Goal: Task Accomplishment & Management: Use online tool/utility

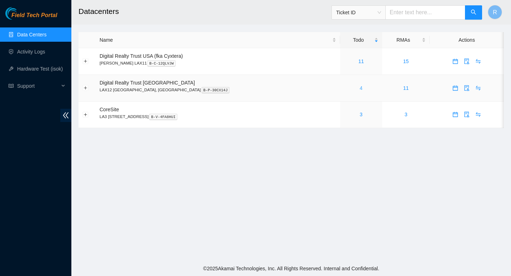
click at [360, 89] on link "4" at bounding box center [361, 88] width 3 height 6
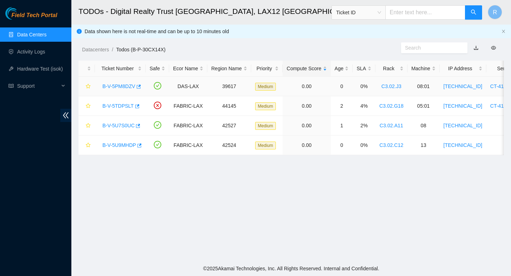
click at [117, 87] on link "B-V-5PM8DZV" at bounding box center [118, 87] width 33 height 6
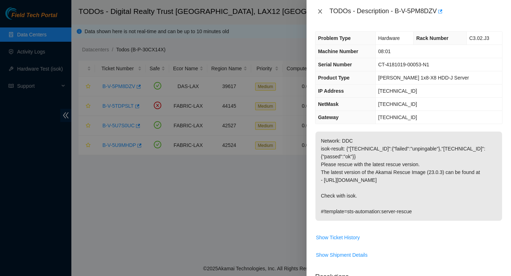
click at [322, 10] on icon "close" at bounding box center [320, 12] width 6 height 6
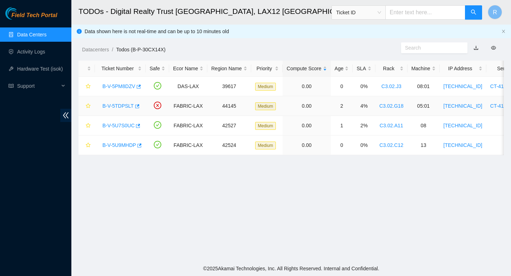
click at [119, 104] on link "B-V-5TDPSLT" at bounding box center [117, 106] width 31 height 6
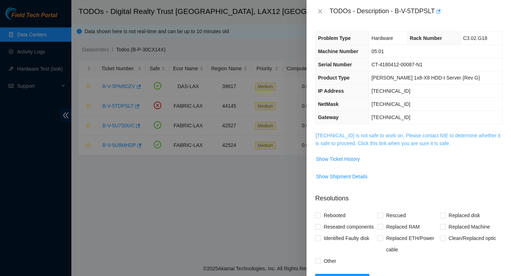
click at [338, 136] on link "23.199.255.141 is not safe to work on. Please contact NIE to determine whether …" at bounding box center [408, 140] width 185 height 14
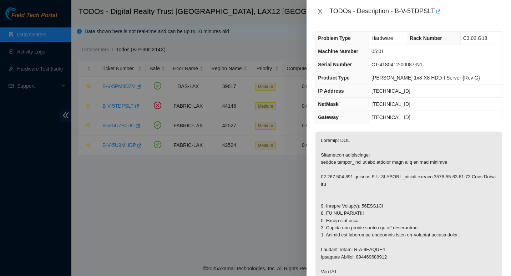
click at [320, 13] on icon "close" at bounding box center [320, 12] width 6 height 6
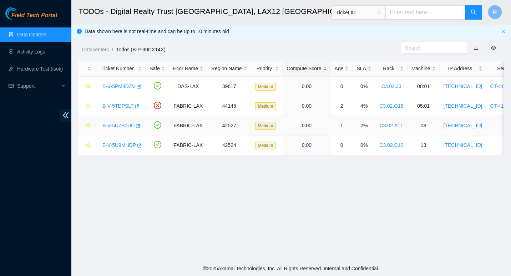
click at [125, 125] on link "B-V-5U7S0UC" at bounding box center [118, 126] width 32 height 6
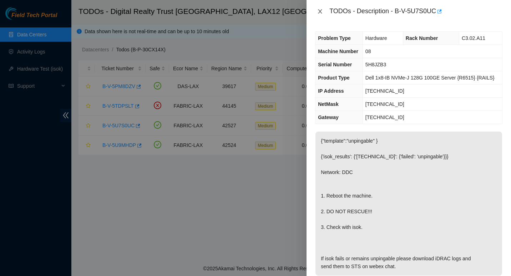
click at [320, 9] on icon "close" at bounding box center [320, 12] width 6 height 6
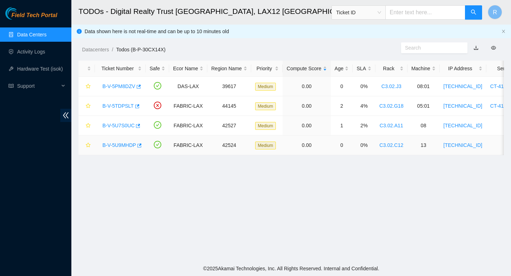
click at [116, 145] on link "B-V-5U9MHDP" at bounding box center [119, 145] width 34 height 6
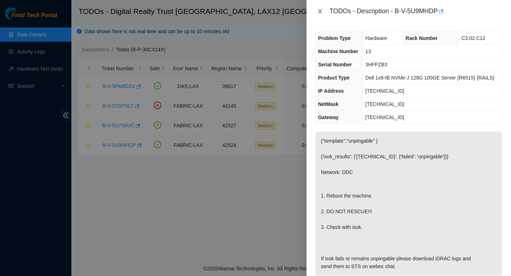
click at [319, 10] on icon "close" at bounding box center [320, 11] width 4 height 4
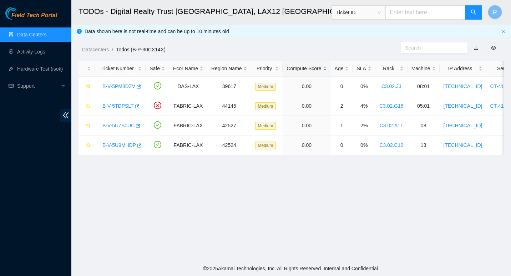
click at [306, 204] on main "TODOs - Digital Realty Trust USA, LAX12 El Segundo, CA Ticket ID R Data shown h…" at bounding box center [291, 130] width 440 height 261
